Goal: Transaction & Acquisition: Purchase product/service

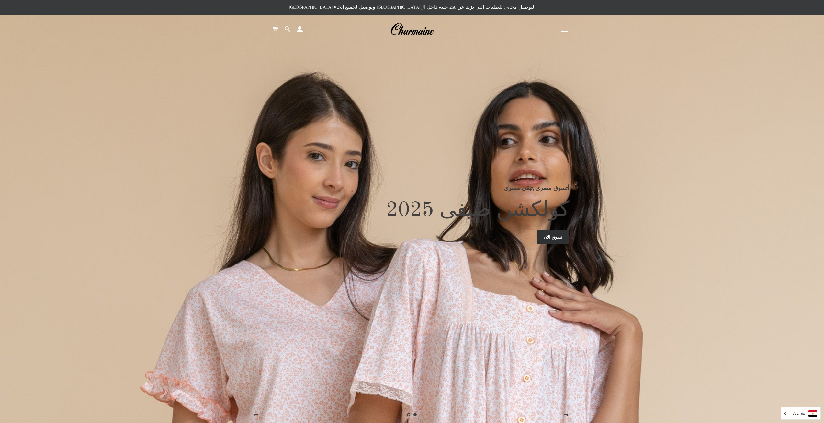
click at [557, 29] on button "التنقل في الموقع" at bounding box center [564, 29] width 16 height 16
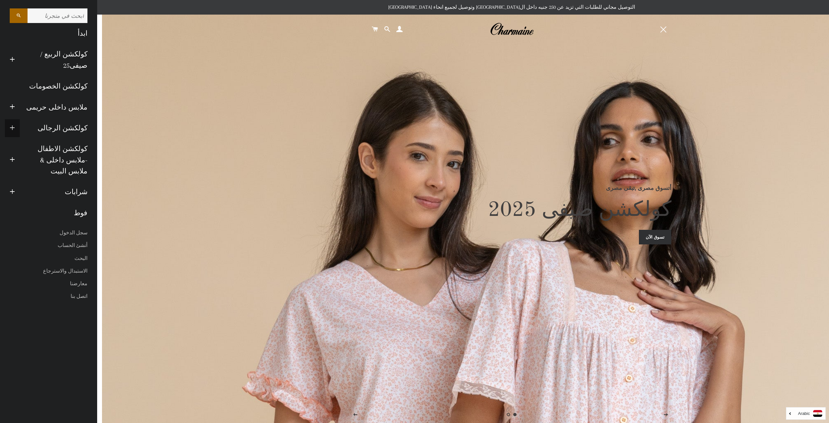
click at [12, 124] on span "button" at bounding box center [12, 128] width 5 height 8
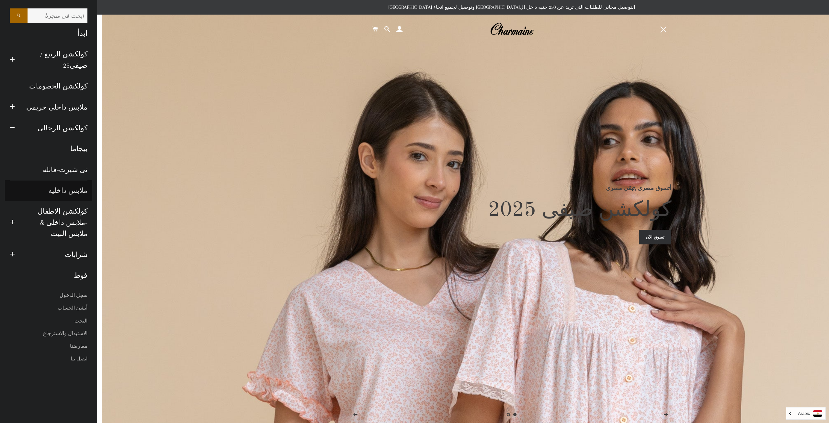
click at [76, 180] on link "ملابس داخليه" at bounding box center [48, 190] width 87 height 21
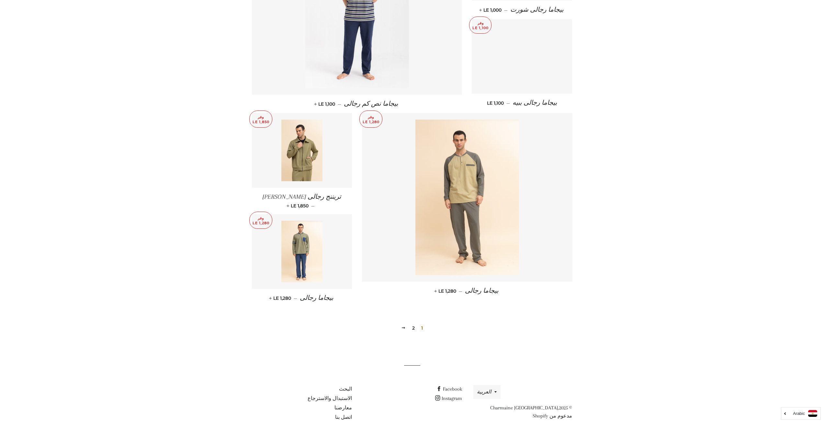
scroll to position [588, 0]
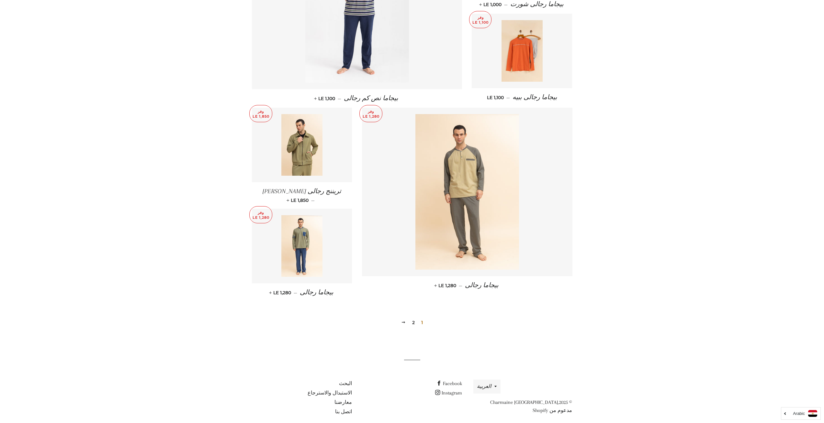
click at [410, 317] on link "2" at bounding box center [414, 322] width 8 height 10
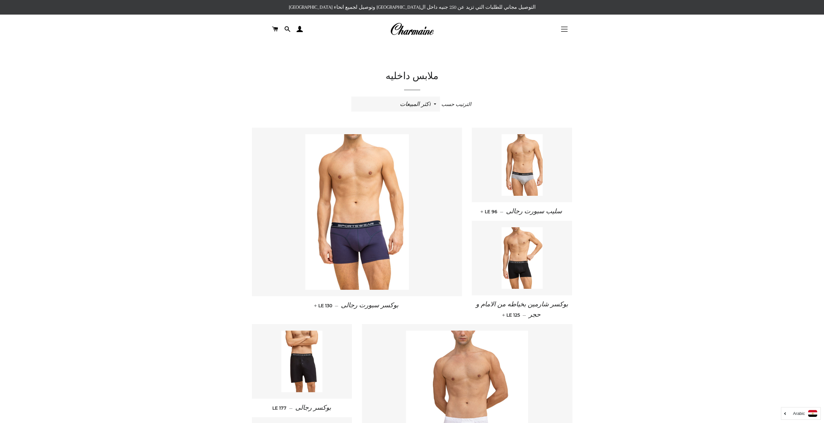
click at [569, 33] on button "التنقل في الموقع" at bounding box center [564, 29] width 16 height 16
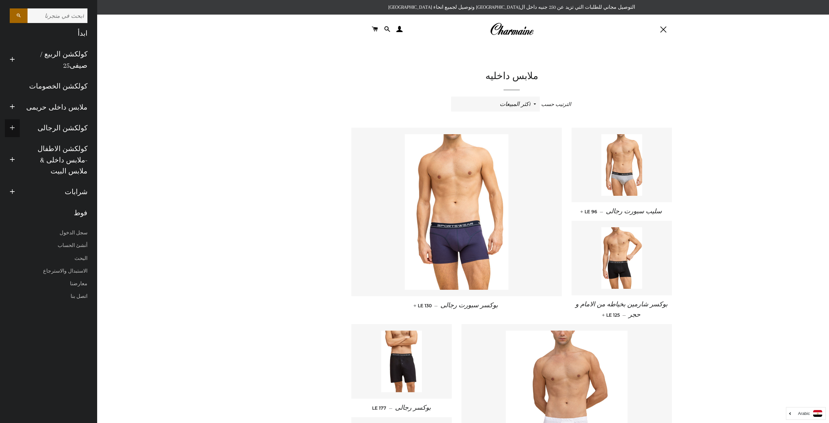
click at [13, 124] on span "button" at bounding box center [12, 128] width 5 height 8
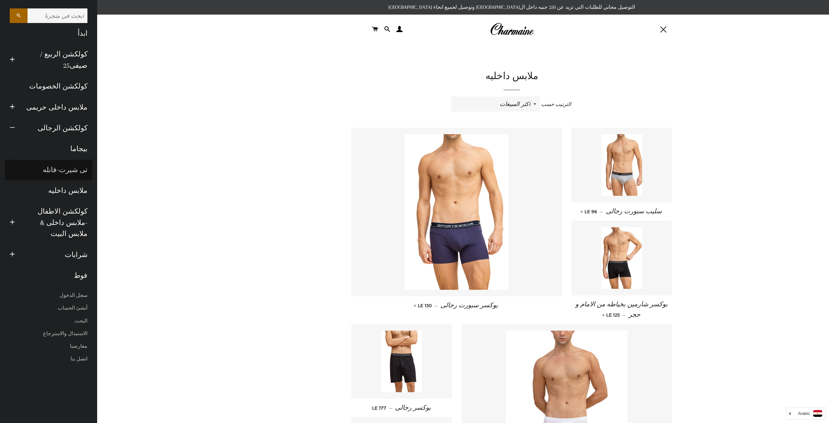
click at [78, 164] on link "تى شيرت-فانله" at bounding box center [48, 169] width 87 height 21
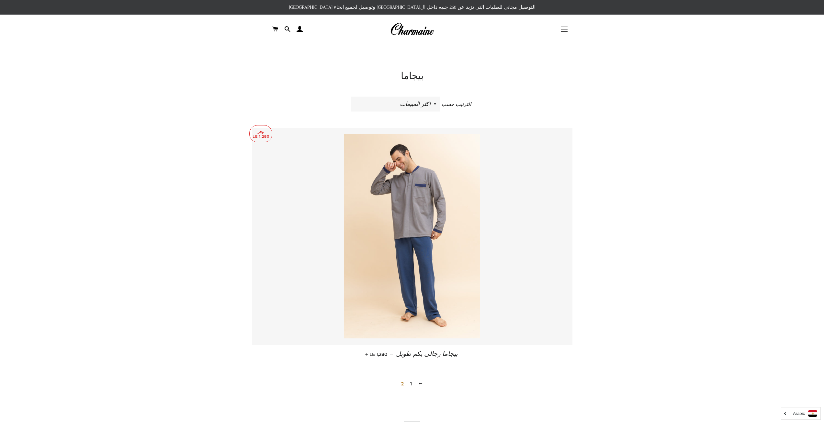
click at [568, 33] on button "التنقل في الموقع" at bounding box center [564, 29] width 16 height 16
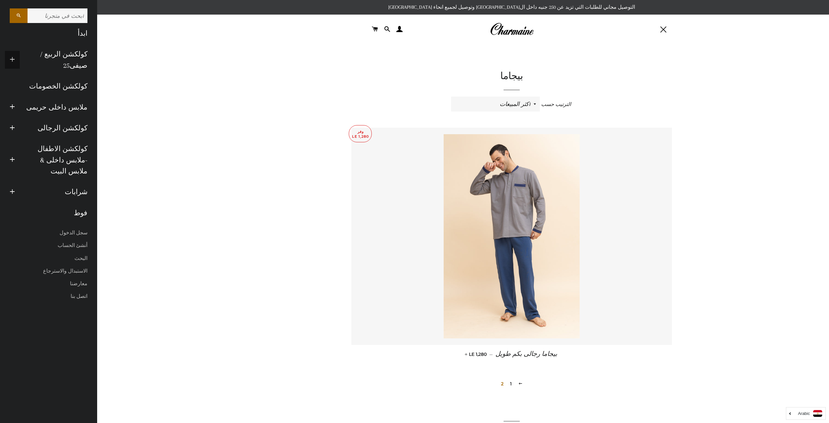
click at [11, 56] on span "button" at bounding box center [12, 60] width 5 height 8
click at [11, 124] on span "button" at bounding box center [12, 128] width 5 height 8
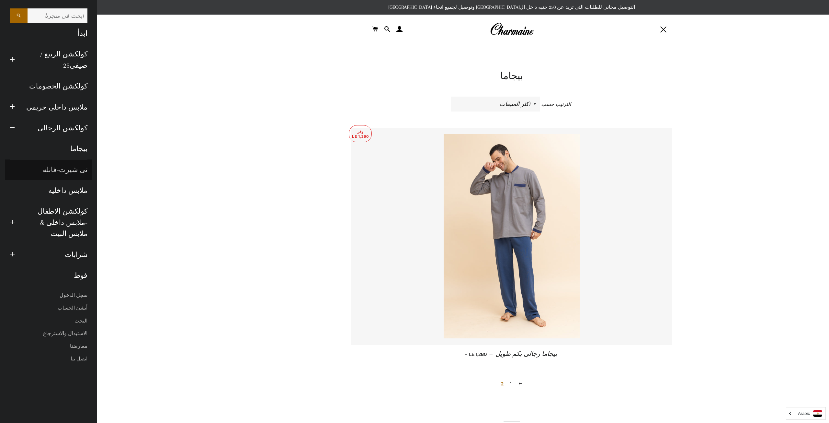
click at [76, 159] on link "تى شيرت-فانله" at bounding box center [48, 169] width 87 height 21
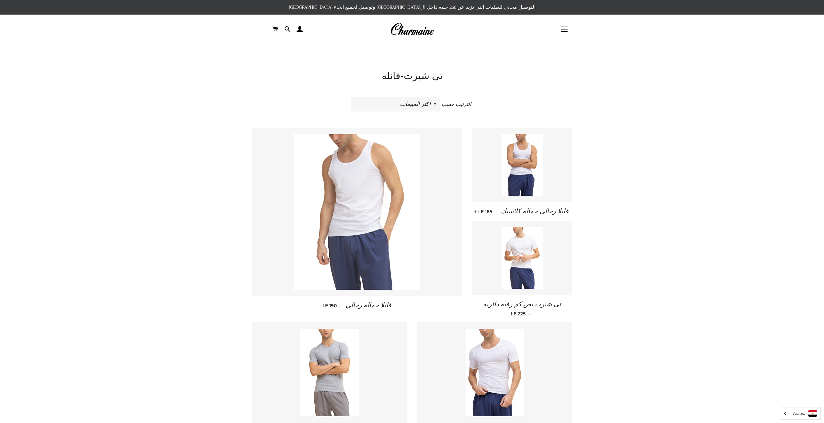
click at [387, 211] on img at bounding box center [356, 211] width 125 height 155
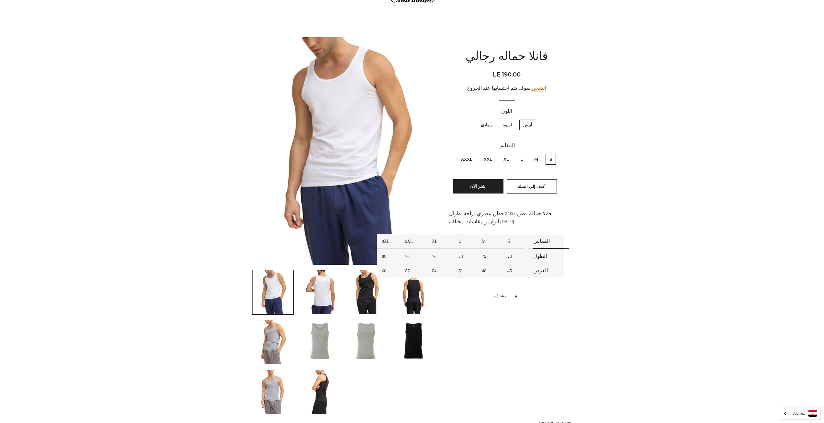
scroll to position [65, 0]
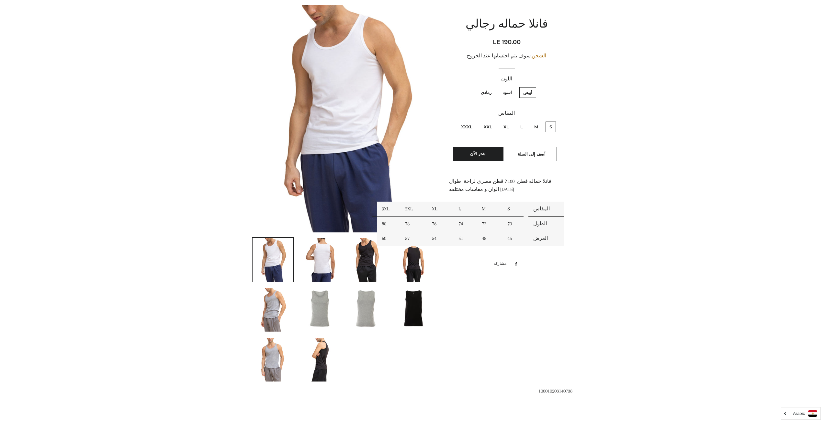
click at [327, 297] on img at bounding box center [319, 308] width 41 height 41
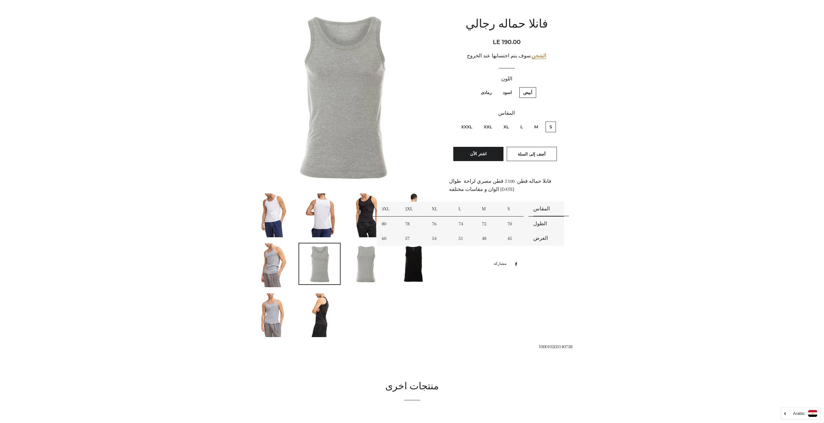
click at [365, 272] on img at bounding box center [366, 263] width 41 height 41
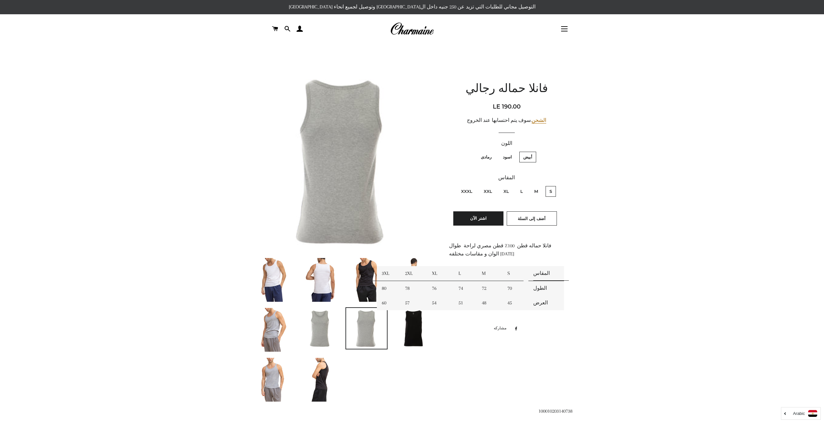
scroll to position [0, 0]
click at [368, 273] on img at bounding box center [366, 280] width 35 height 44
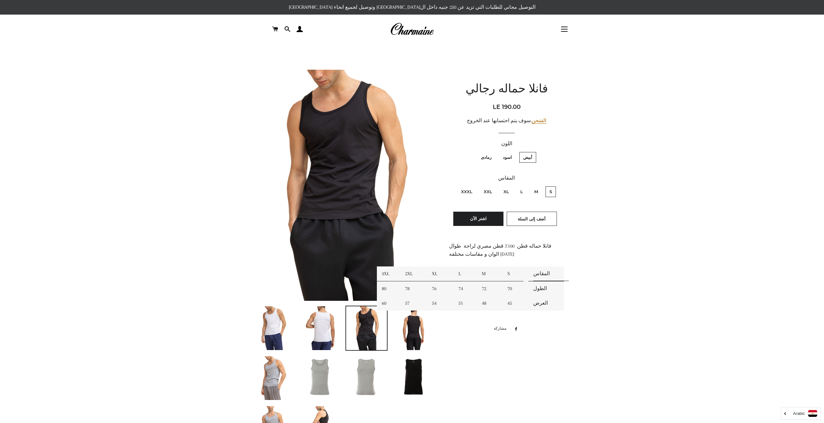
click at [364, 164] on img at bounding box center [343, 185] width 183 height 231
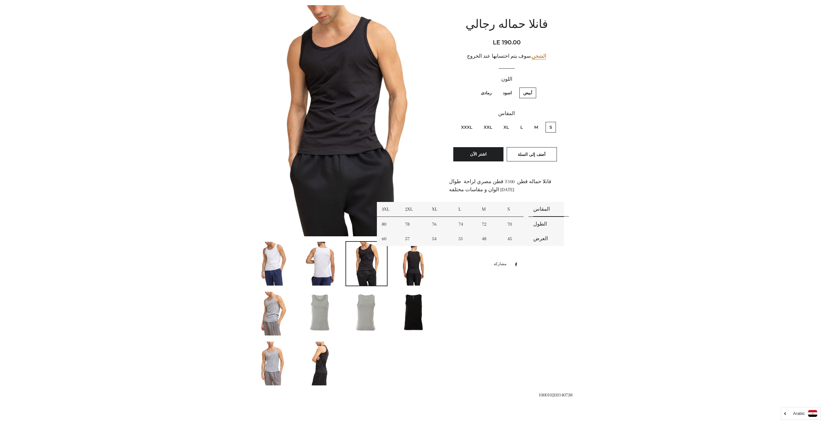
scroll to position [65, 0]
click at [423, 322] on img at bounding box center [413, 311] width 41 height 41
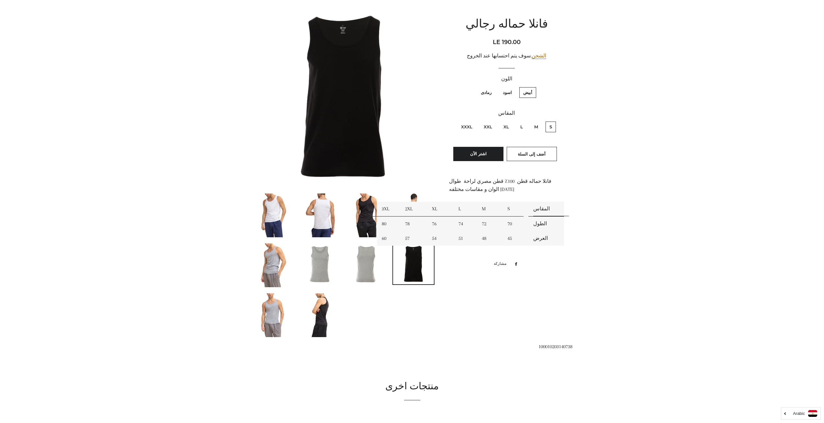
click at [307, 264] on img at bounding box center [319, 263] width 41 height 41
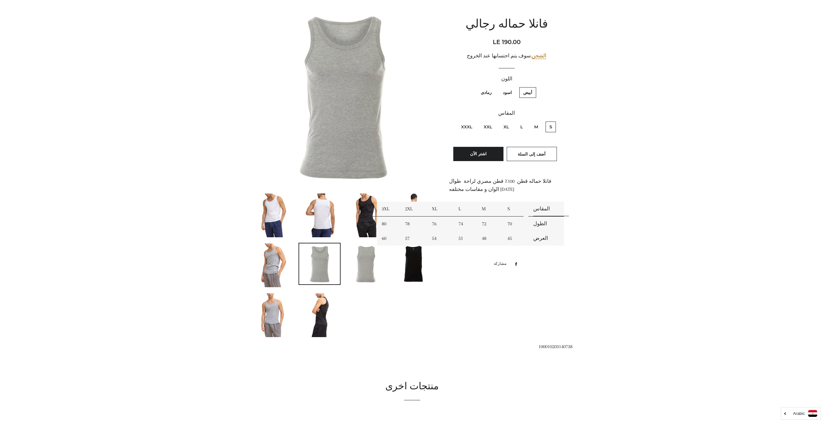
click at [276, 261] on img at bounding box center [272, 265] width 29 height 44
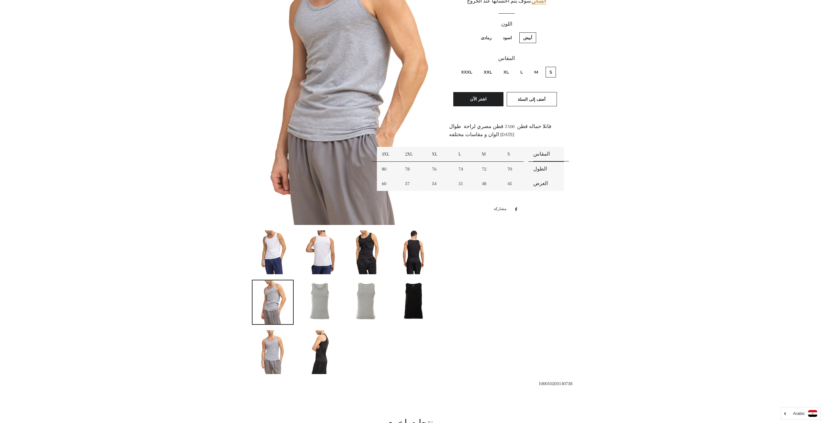
scroll to position [130, 0]
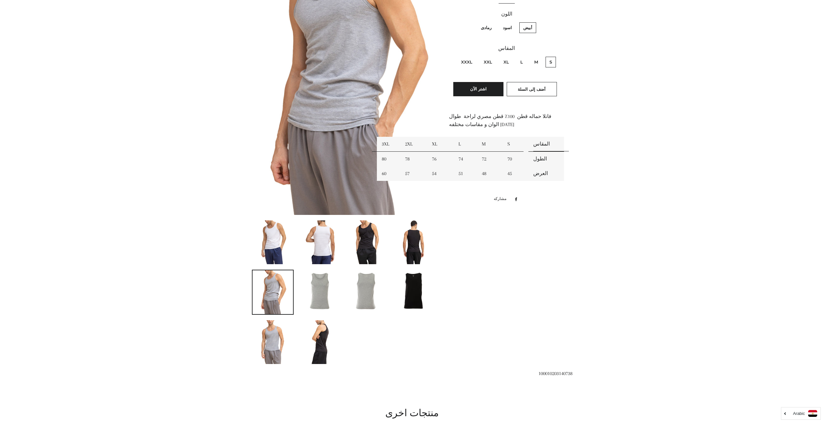
click at [328, 292] on img at bounding box center [319, 290] width 41 height 41
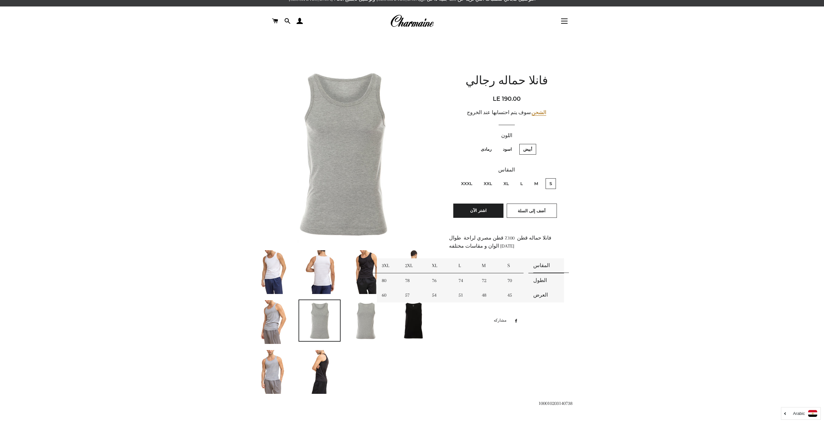
scroll to position [0, 0]
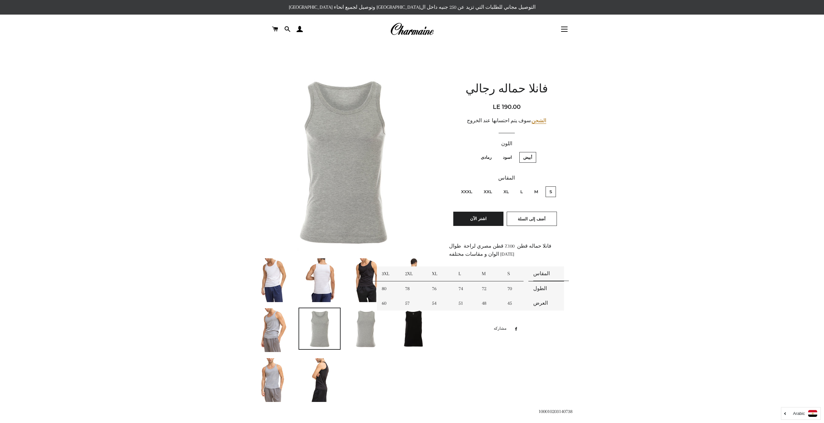
click at [528, 157] on label "أبيض" at bounding box center [527, 157] width 17 height 11
click at [534, 151] on input "أبيض" at bounding box center [534, 151] width 0 height 0
click at [506, 155] on label "اسود" at bounding box center [507, 157] width 17 height 11
click at [514, 151] on input "اسود" at bounding box center [514, 151] width 0 height 0
radio input "true"
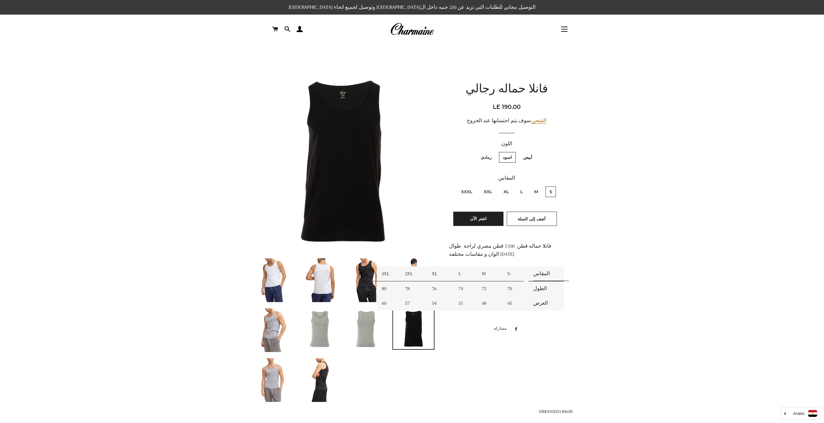
click at [527, 154] on label "أبيض" at bounding box center [527, 157] width 17 height 11
click at [534, 151] on input "أبيض" at bounding box center [534, 151] width 0 height 0
radio input "true"
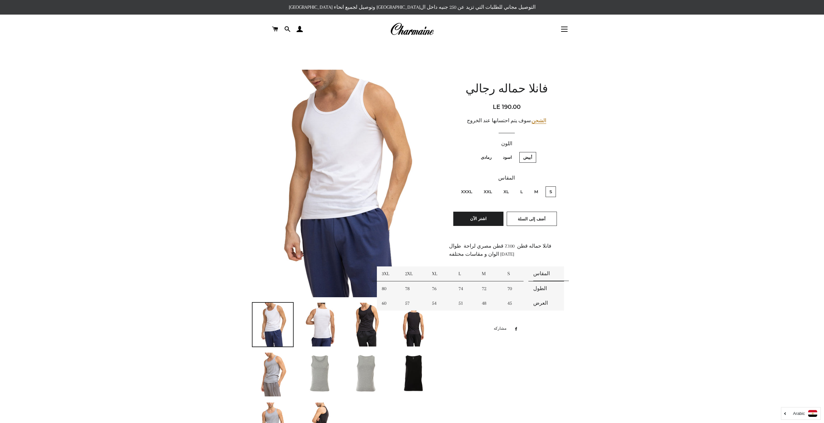
click at [484, 158] on label "رمادى" at bounding box center [486, 157] width 18 height 11
click at [493, 151] on input "رمادى" at bounding box center [493, 151] width 0 height 0
radio input "true"
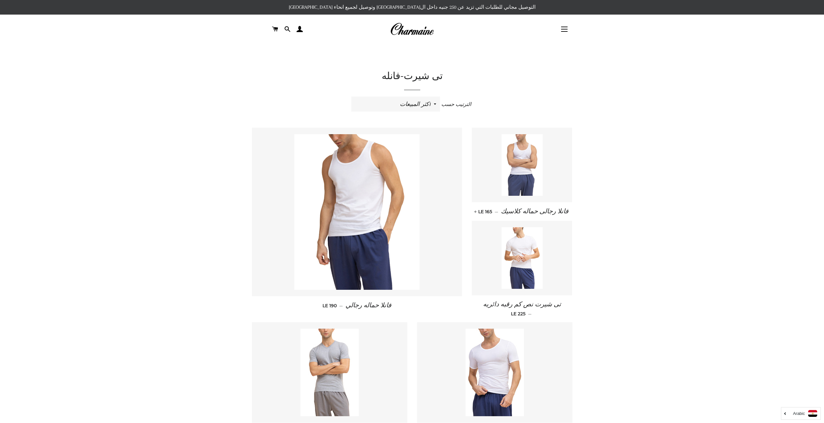
click at [522, 178] on img at bounding box center [522, 165] width 41 height 62
